Goal: Information Seeking & Learning: Learn about a topic

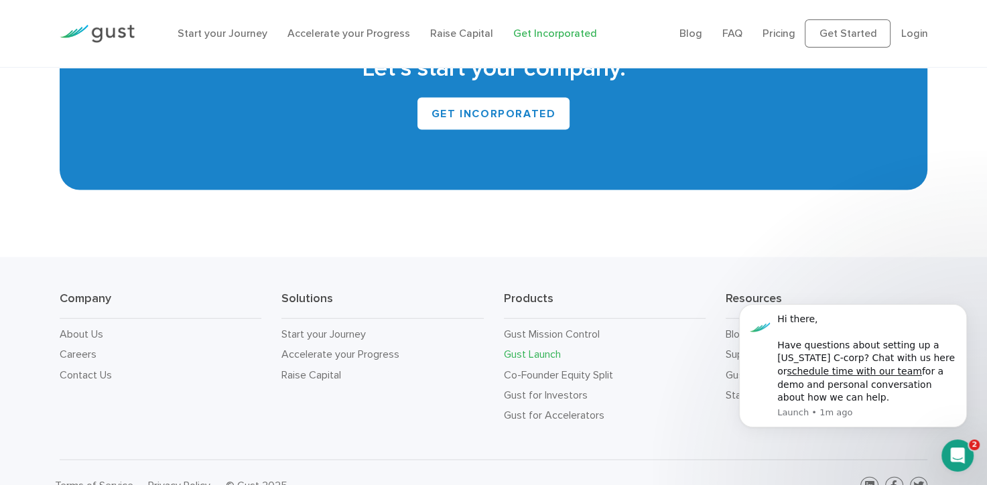
scroll to position [7737, 0]
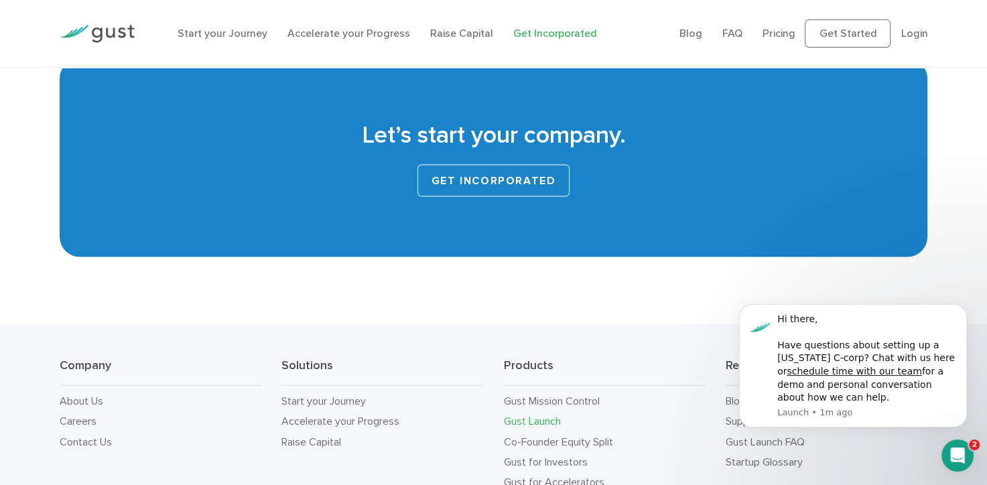
click at [515, 165] on link "Get INCORPORATED" at bounding box center [493, 181] width 153 height 32
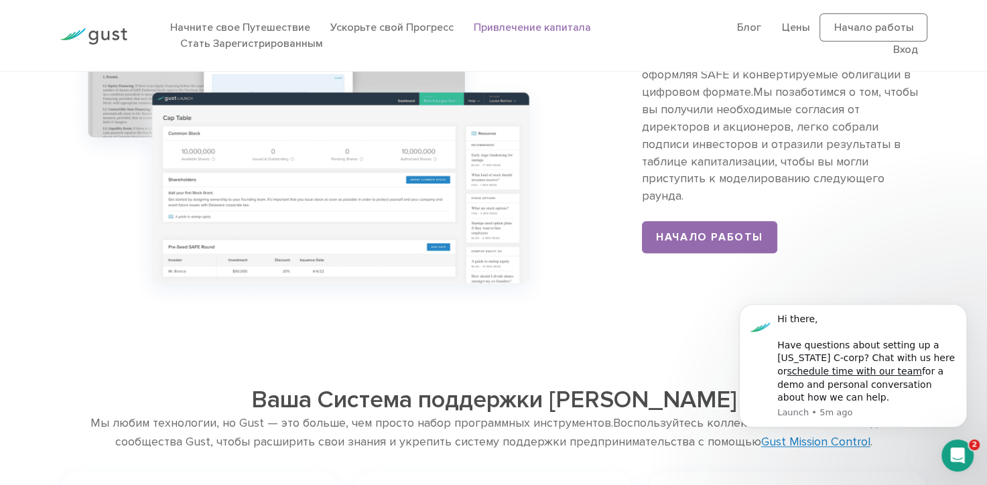
scroll to position [1428, 0]
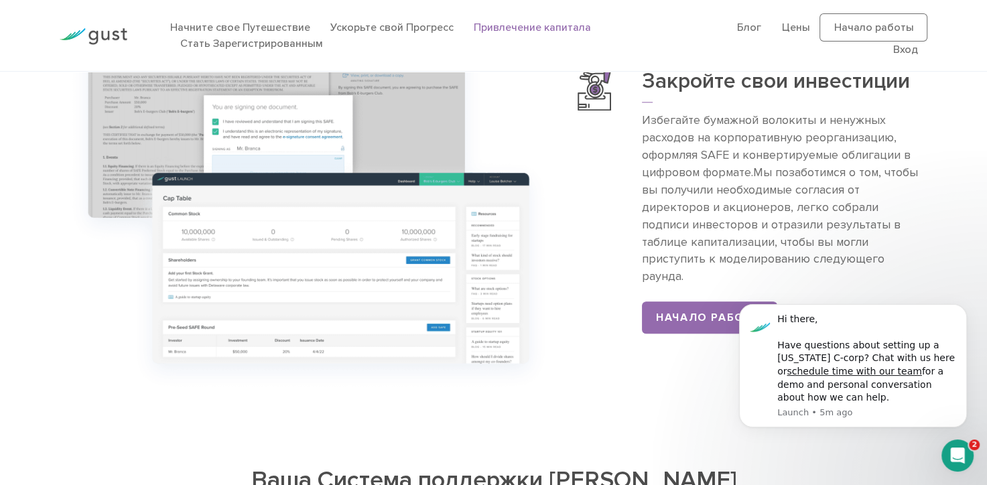
click at [362, 233] on img at bounding box center [309, 201] width 498 height 393
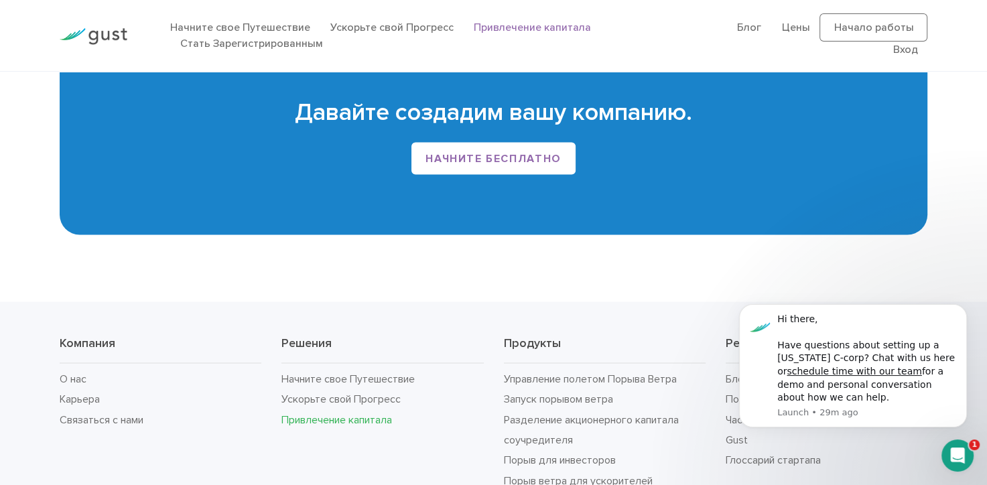
scroll to position [2430, 0]
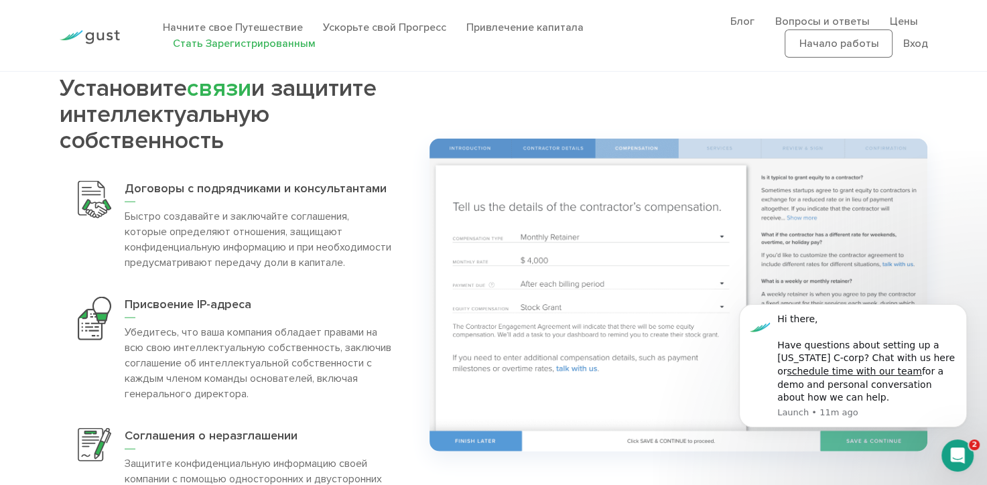
scroll to position [2718, 0]
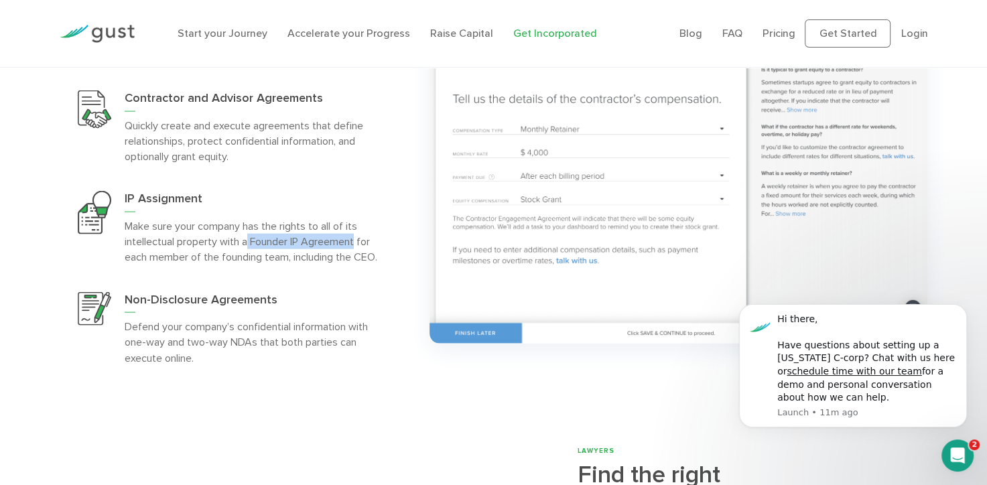
drag, startPoint x: 249, startPoint y: 270, endPoint x: 357, endPoint y: 268, distance: 107.9
click at [357, 263] on ya-tr-span "Make sure your company has the rights to all of its intellectual property with …" at bounding box center [251, 242] width 253 height 44
copy ya-tr-span "Founder IP Agreement"
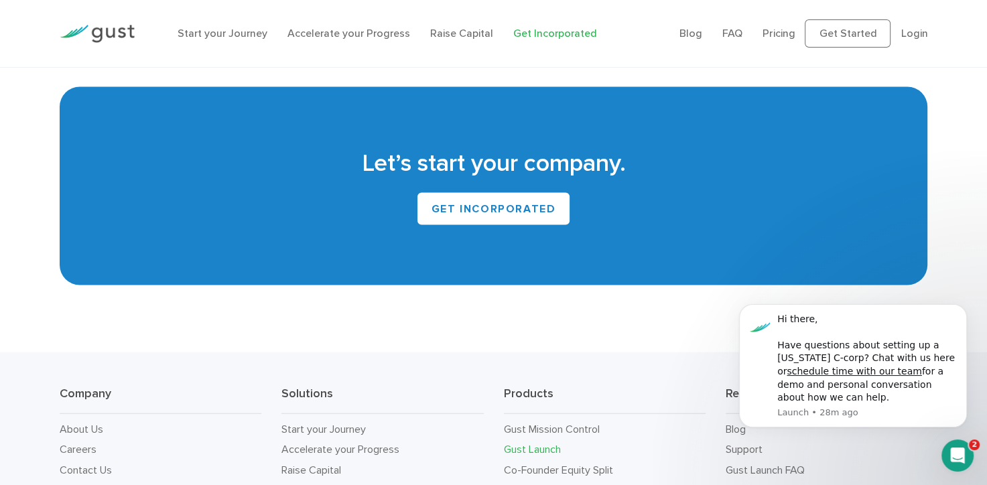
scroll to position [7804, 0]
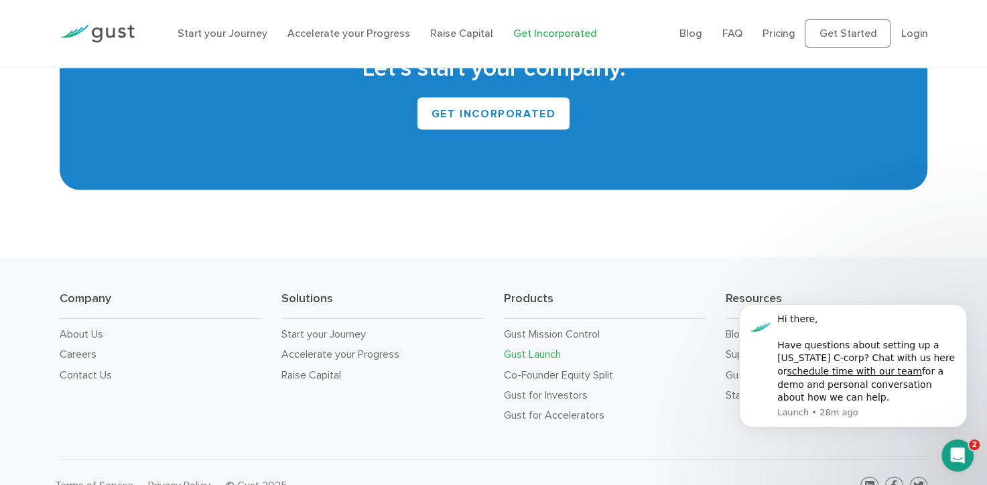
click at [724, 415] on div "Company About Us Careers Contact Us Solutions Start your Journey Accelerate you…" at bounding box center [493, 358] width 987 height 202
click at [959, 310] on icon "Dismiss notification" at bounding box center [962, 307] width 7 height 7
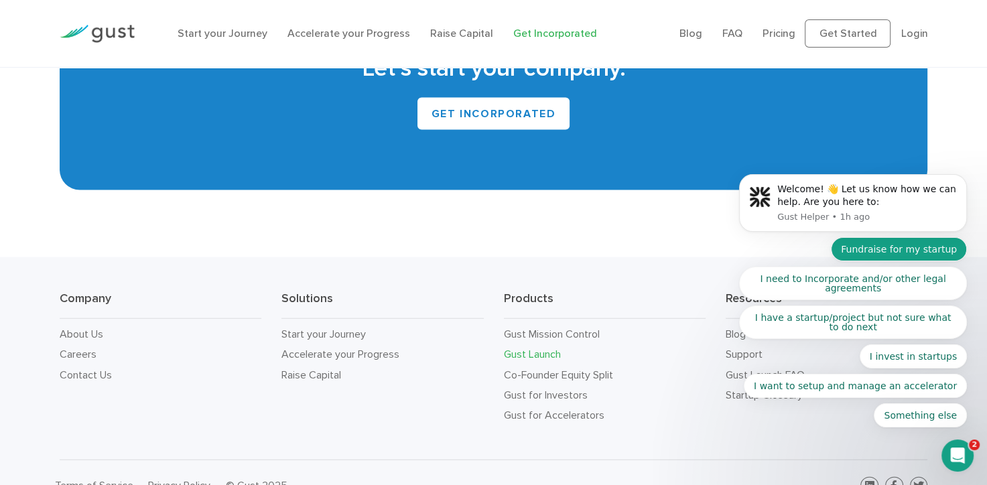
click at [882, 251] on button "Fundraise for my startup" at bounding box center [899, 249] width 136 height 24
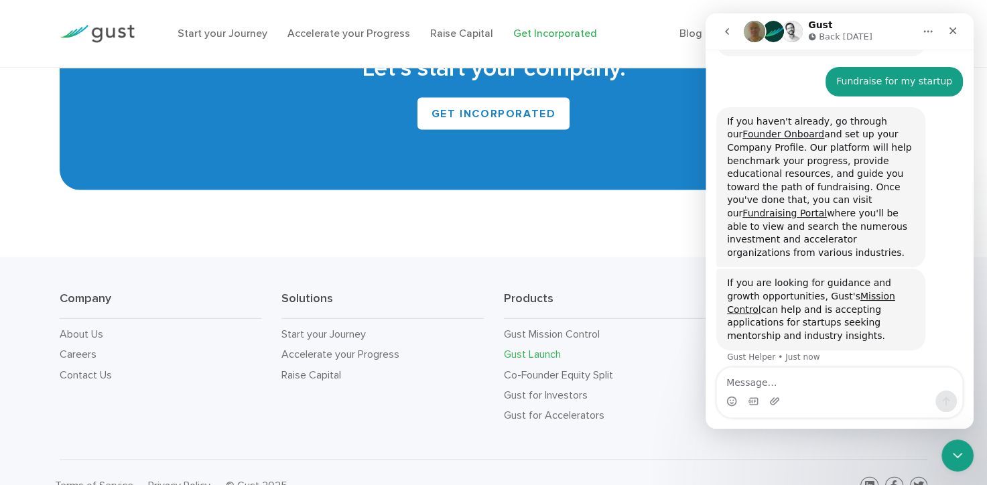
scroll to position [139, 0]
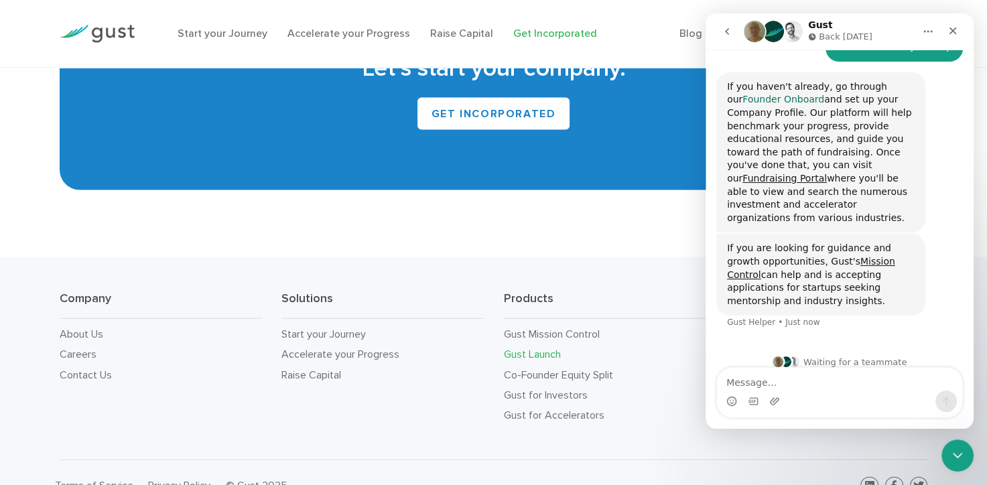
click at [779, 98] on link "Founder Onboard" at bounding box center [783, 99] width 82 height 11
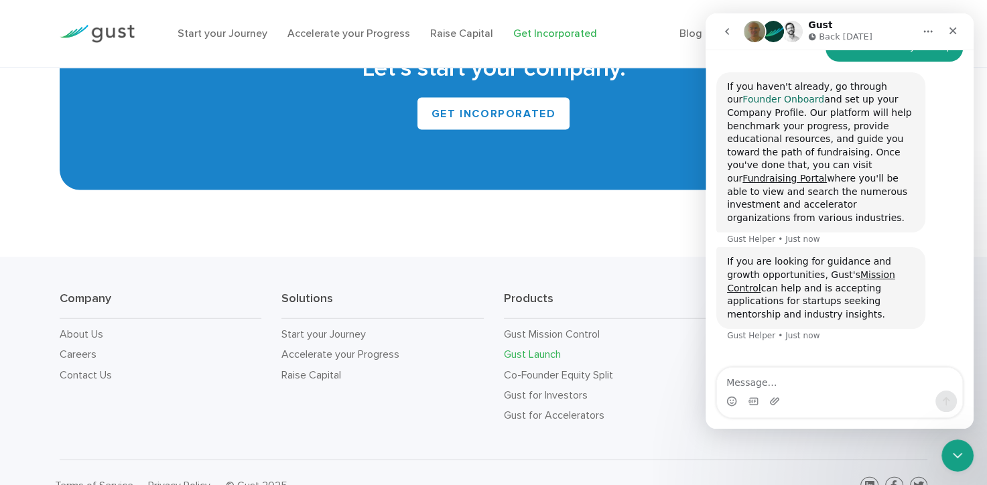
scroll to position [153, 0]
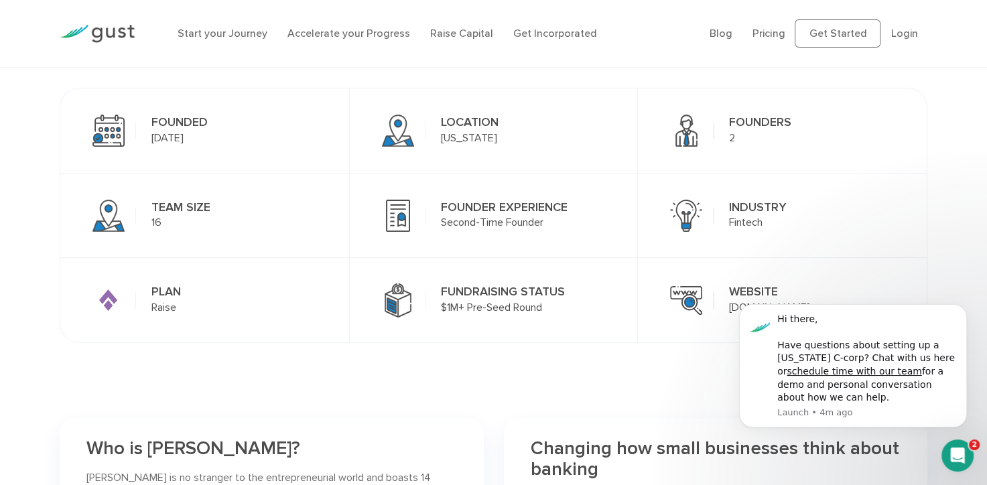
scroll to position [223, 0]
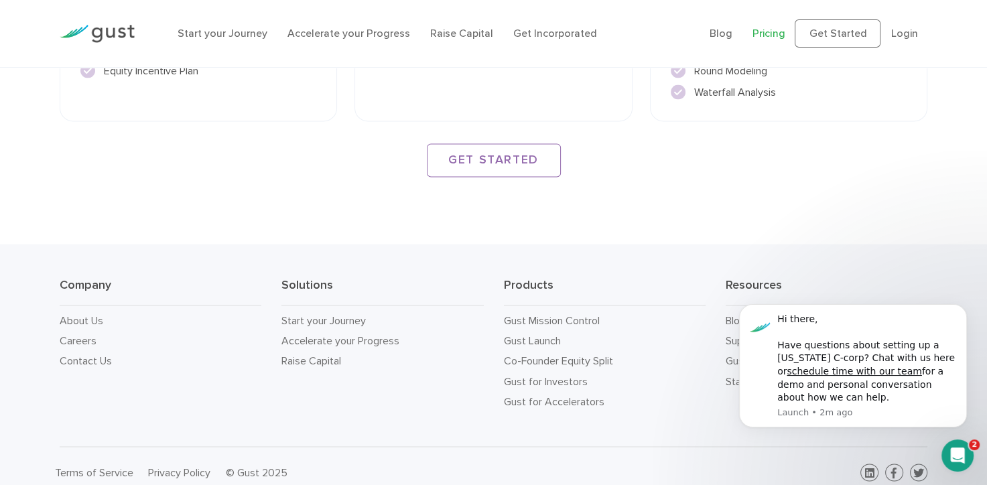
scroll to position [2040, 0]
